Goal: Information Seeking & Learning: Find specific fact

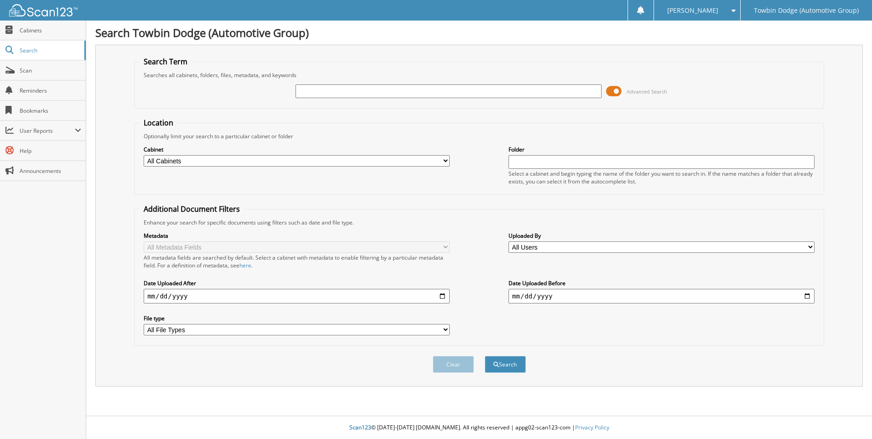
click at [30, 242] on div "Close Cabinets Search Scan Reminders Bookmarks User Reports" at bounding box center [43, 230] width 86 height 418
click at [45, 55] on link "Search" at bounding box center [43, 51] width 86 height 20
click at [312, 89] on input "text" at bounding box center [449, 91] width 306 height 14
type input "269016"
click at [485, 356] on button "Search" at bounding box center [505, 364] width 41 height 17
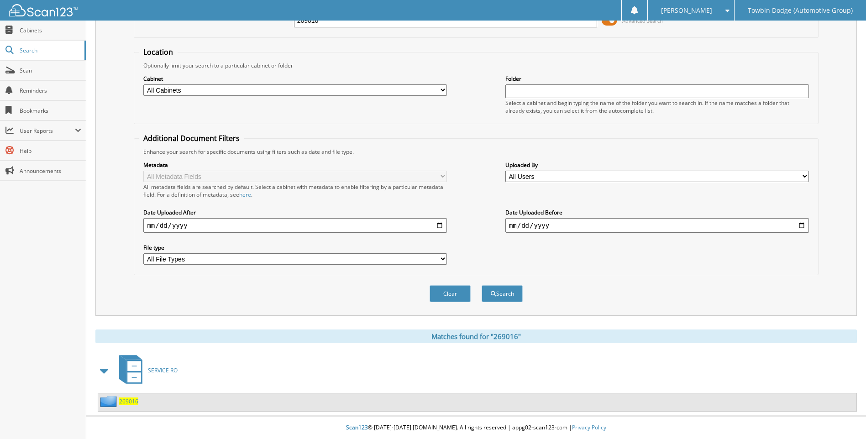
scroll to position [71, 0]
click at [131, 400] on span "269016" at bounding box center [128, 401] width 19 height 8
